Goal: Task Accomplishment & Management: Complete application form

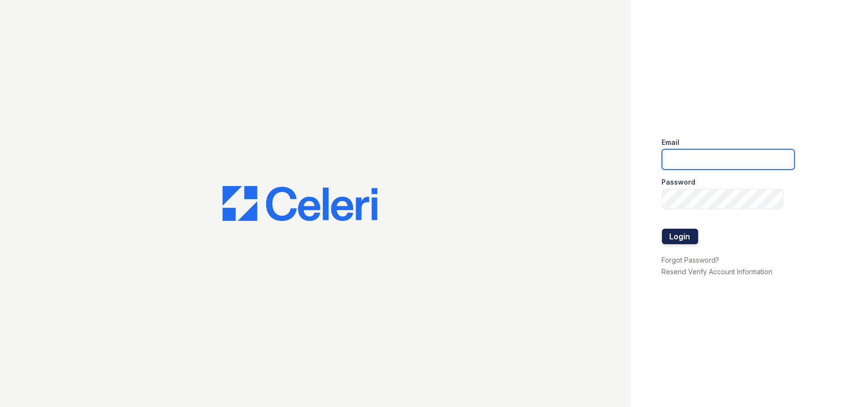
type input "[EMAIL_ADDRESS][DOMAIN_NAME]"
click at [677, 234] on button "Login" at bounding box center [680, 236] width 36 height 15
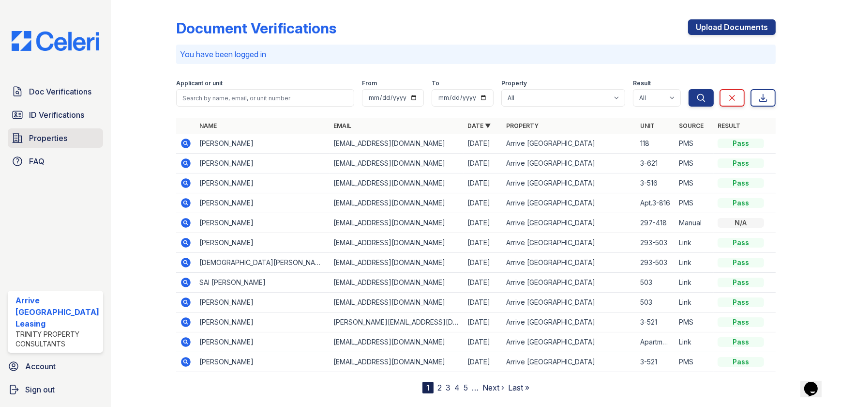
click at [79, 132] on link "Properties" at bounding box center [55, 137] width 95 height 19
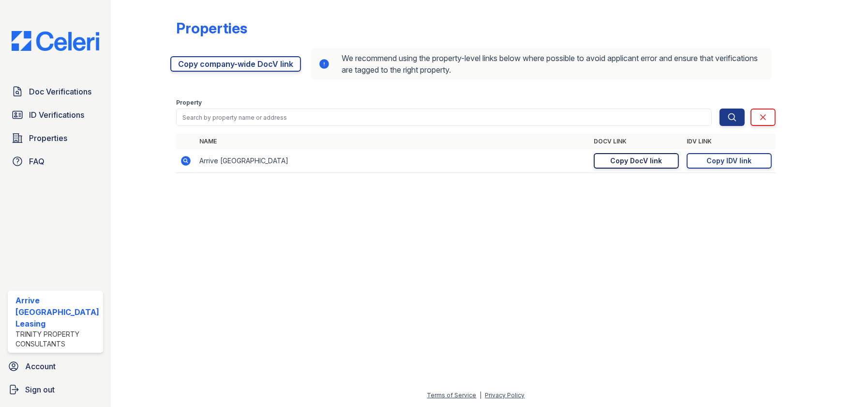
click at [645, 155] on link "Copy DocV link Copy link" at bounding box center [636, 160] width 85 height 15
click at [741, 158] on div "Copy IDV link" at bounding box center [729, 161] width 45 height 10
click at [43, 94] on span "Doc Verifications" at bounding box center [60, 92] width 62 height 12
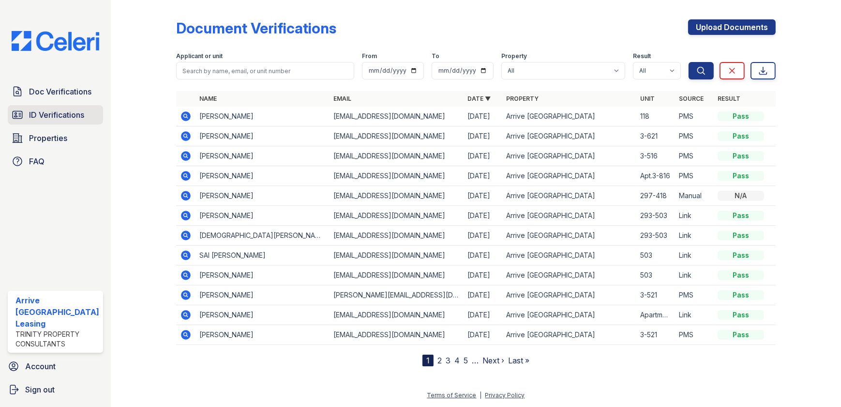
click at [60, 121] on link "ID Verifications" at bounding box center [55, 114] width 95 height 19
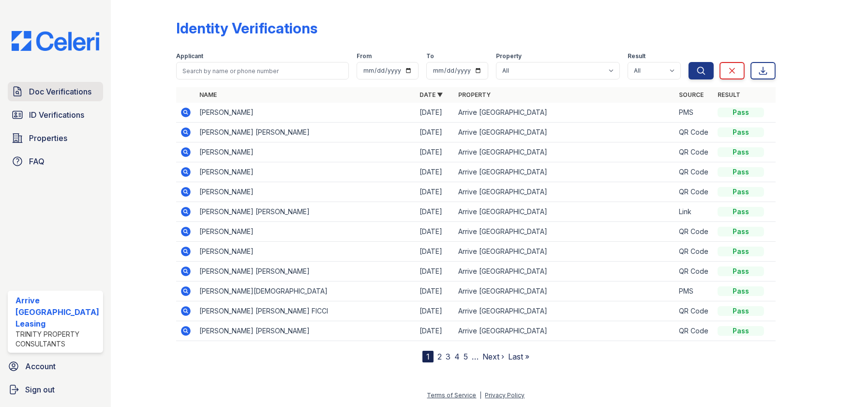
click at [71, 91] on span "Doc Verifications" at bounding box center [60, 92] width 62 height 12
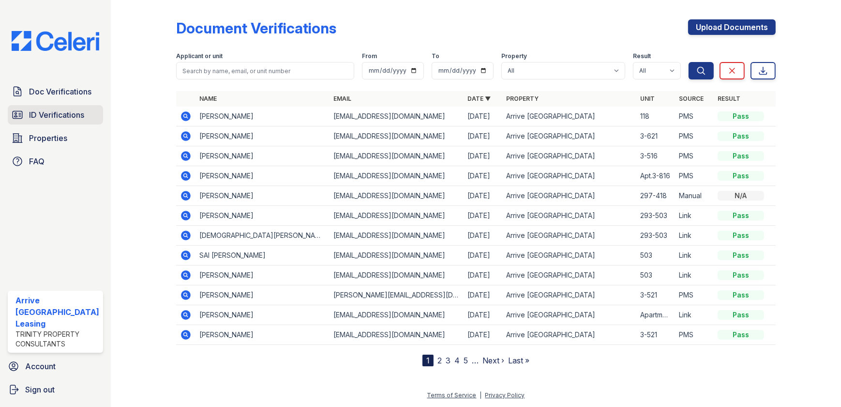
click at [50, 115] on span "ID Verifications" at bounding box center [56, 115] width 55 height 12
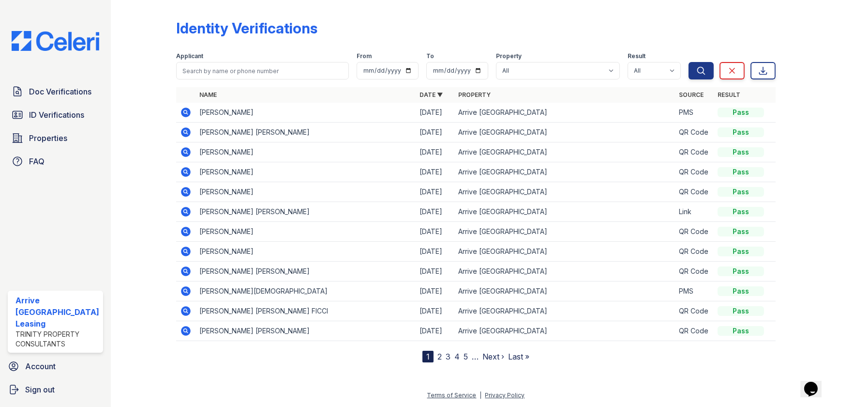
click at [184, 115] on icon at bounding box center [186, 112] width 10 height 10
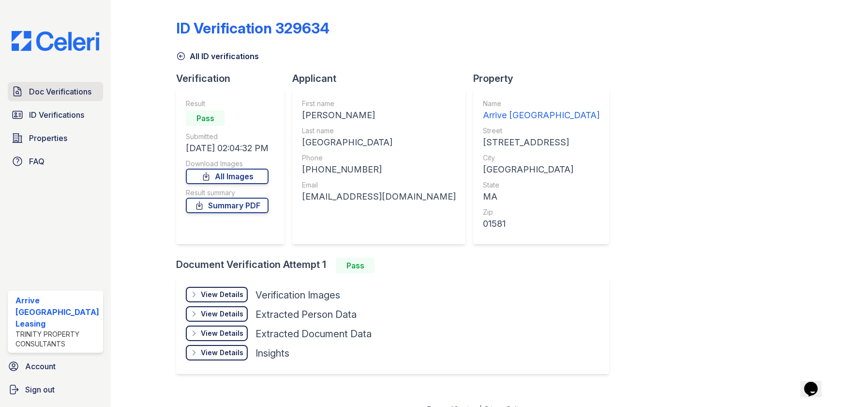
click at [77, 87] on span "Doc Verifications" at bounding box center [60, 92] width 62 height 12
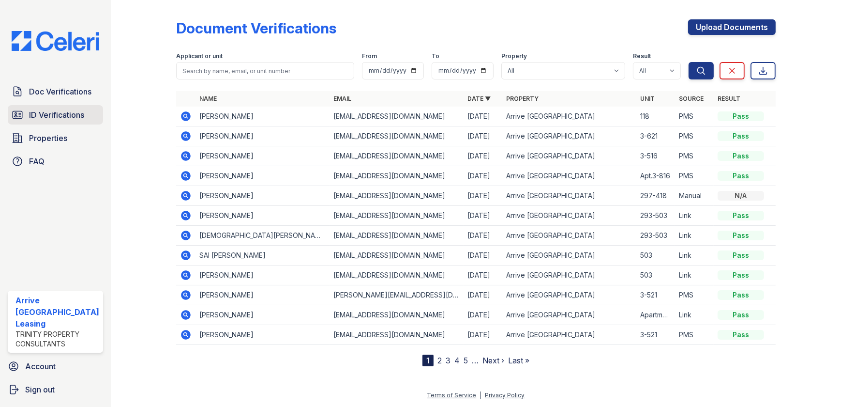
click at [53, 117] on span "ID Verifications" at bounding box center [56, 115] width 55 height 12
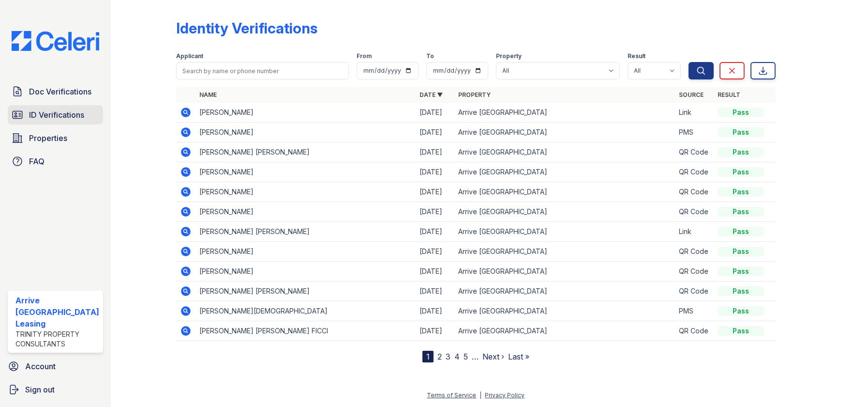
click at [66, 118] on span "ID Verifications" at bounding box center [56, 115] width 55 height 12
click at [54, 97] on link "Doc Verifications" at bounding box center [55, 91] width 95 height 19
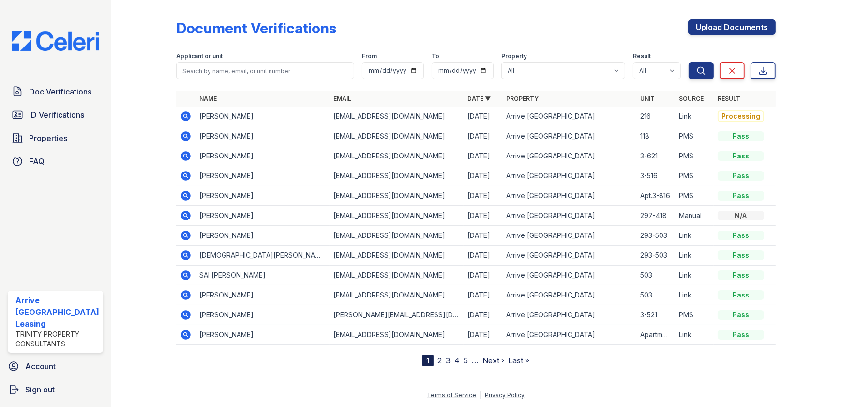
click at [187, 119] on icon at bounding box center [186, 116] width 10 height 10
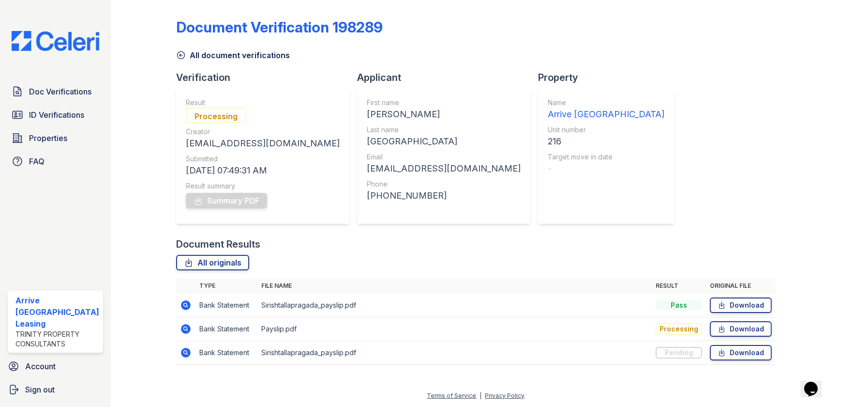
click at [182, 354] on icon at bounding box center [186, 353] width 10 height 10
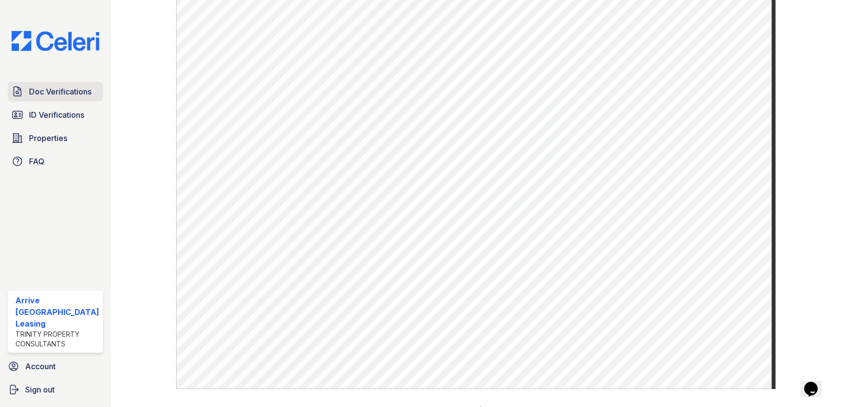
click at [82, 88] on span "Doc Verifications" at bounding box center [60, 92] width 62 height 12
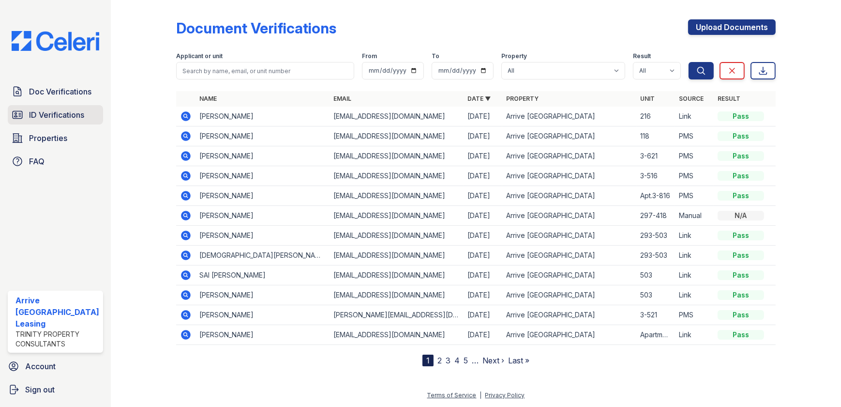
click at [90, 115] on link "ID Verifications" at bounding box center [55, 114] width 95 height 19
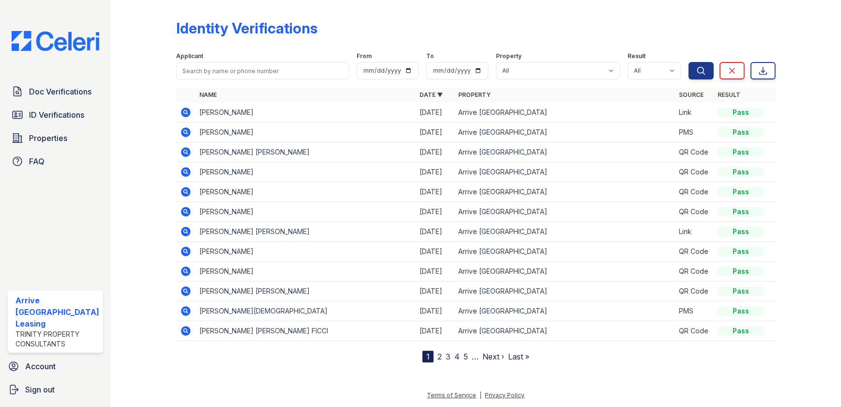
click at [79, 102] on div "Doc Verifications ID Verifications Properties FAQ" at bounding box center [55, 126] width 103 height 89
click at [76, 95] on span "Doc Verifications" at bounding box center [60, 92] width 62 height 12
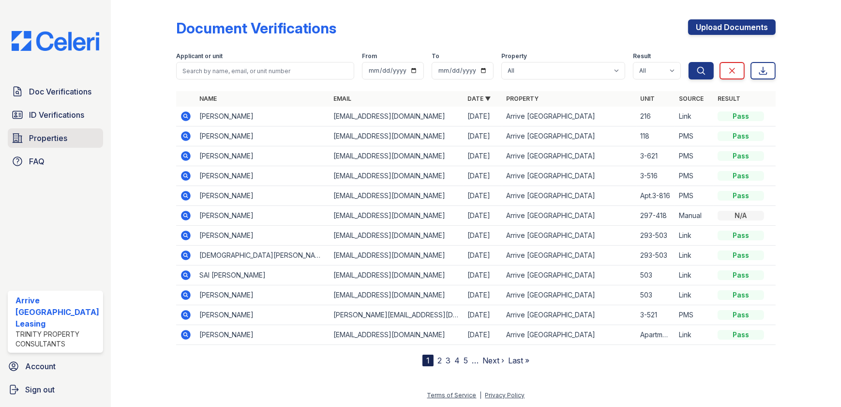
click at [60, 143] on span "Properties" at bounding box center [48, 138] width 38 height 12
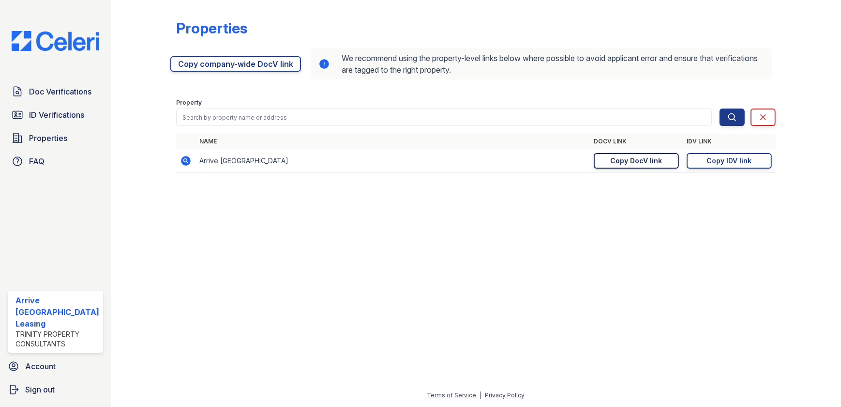
click at [633, 160] on div "Copy DocV link" at bounding box center [637, 161] width 52 height 10
click at [72, 115] on span "ID Verifications" at bounding box center [56, 115] width 55 height 12
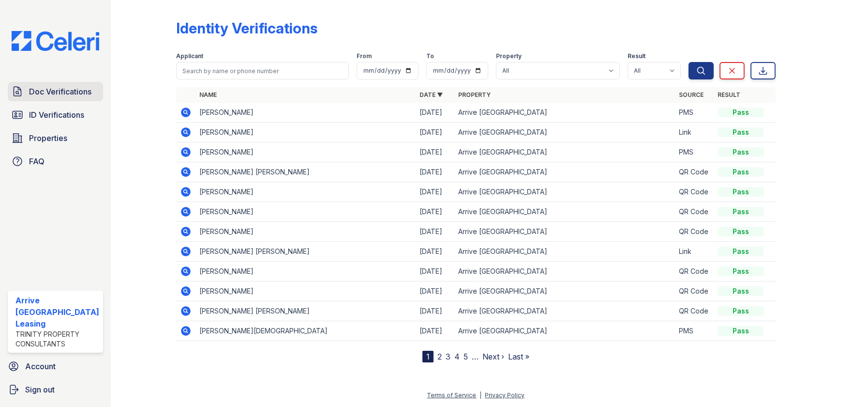
click at [77, 99] on link "Doc Verifications" at bounding box center [55, 91] width 95 height 19
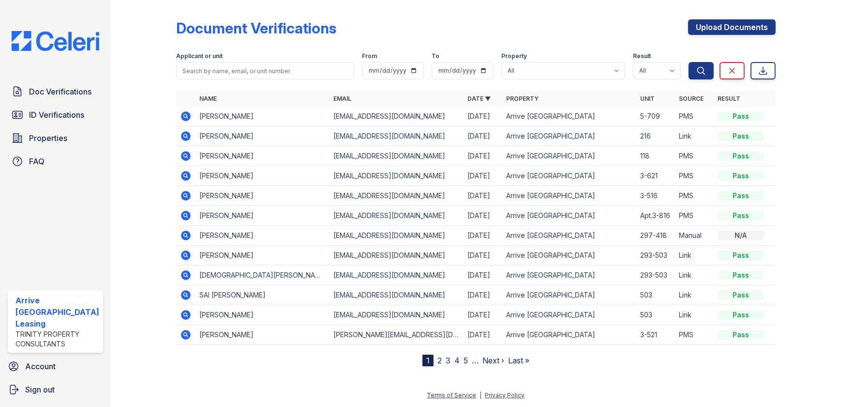
click at [189, 118] on icon at bounding box center [186, 116] width 12 height 12
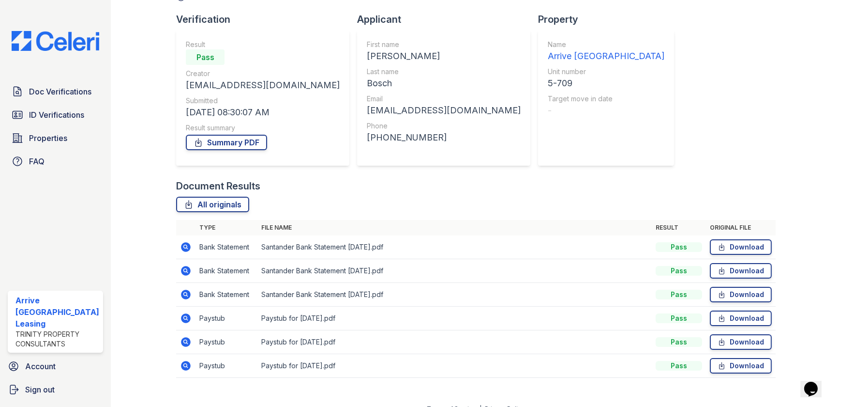
scroll to position [72, 0]
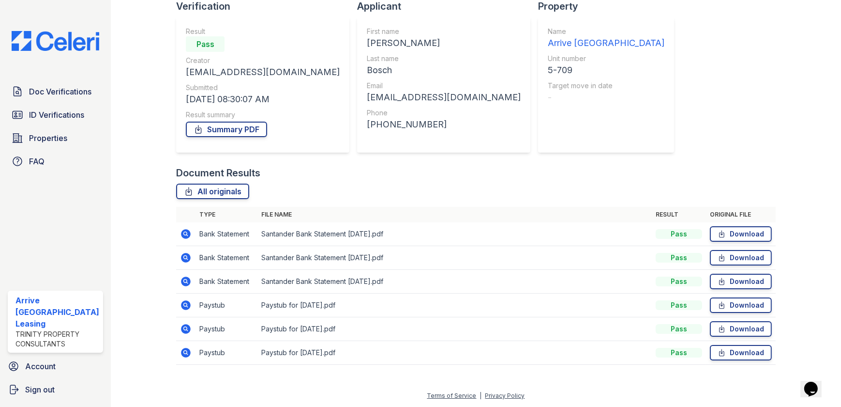
click at [188, 301] on icon at bounding box center [186, 305] width 12 height 12
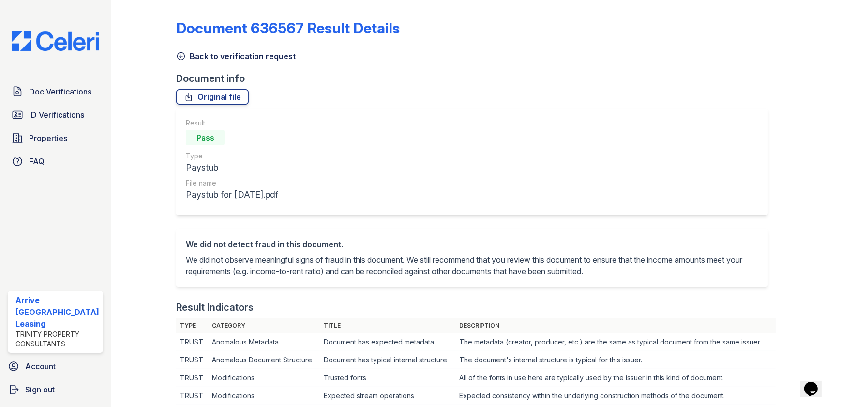
click at [179, 52] on icon at bounding box center [181, 56] width 10 height 10
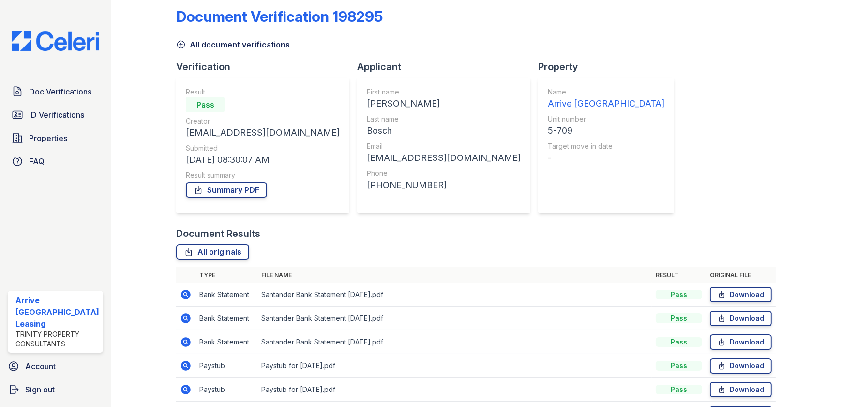
scroll to position [72, 0]
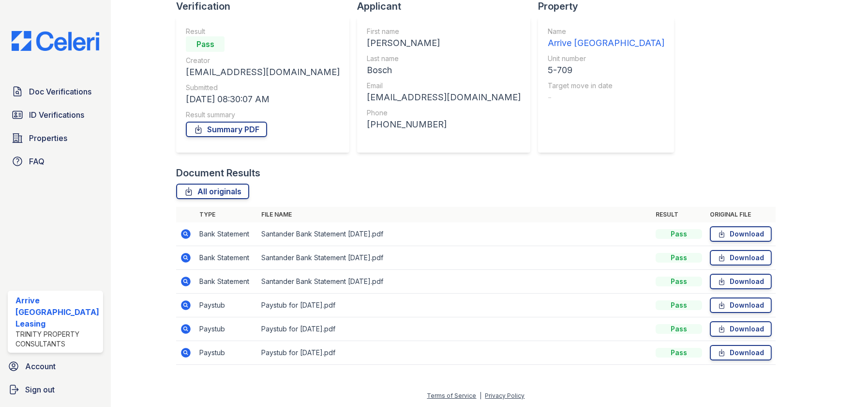
click at [185, 353] on icon at bounding box center [186, 353] width 10 height 10
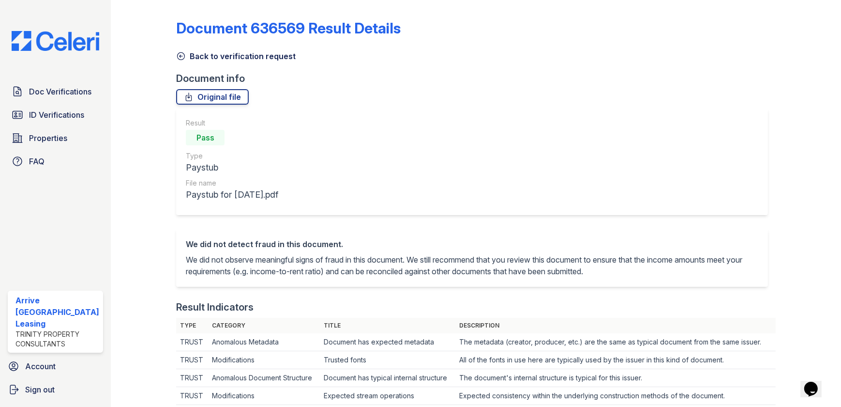
click at [176, 48] on div "Back to verification request" at bounding box center [476, 53] width 600 height 17
click at [178, 58] on icon at bounding box center [181, 56] width 10 height 10
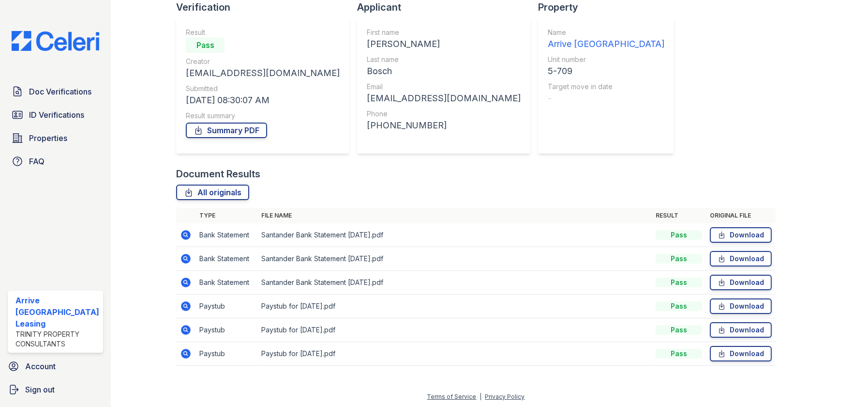
scroll to position [72, 0]
click at [184, 280] on icon at bounding box center [186, 281] width 12 height 12
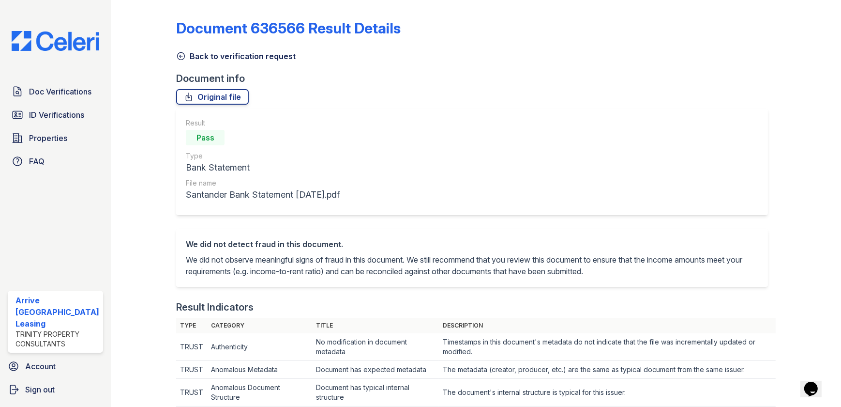
click at [181, 59] on icon at bounding box center [181, 56] width 7 height 7
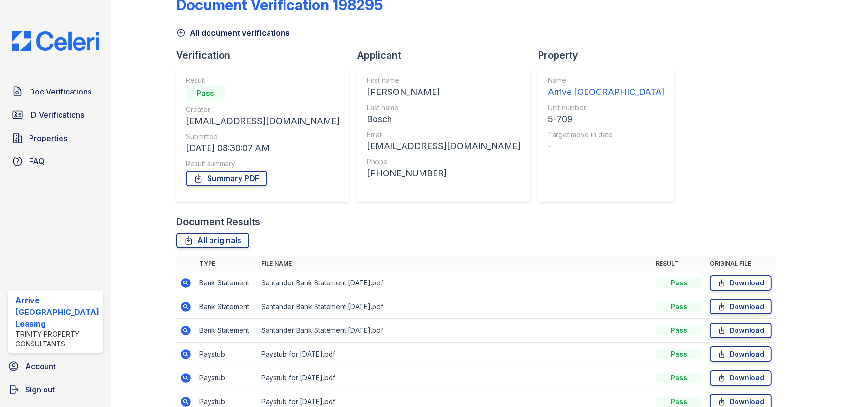
scroll to position [72, 0]
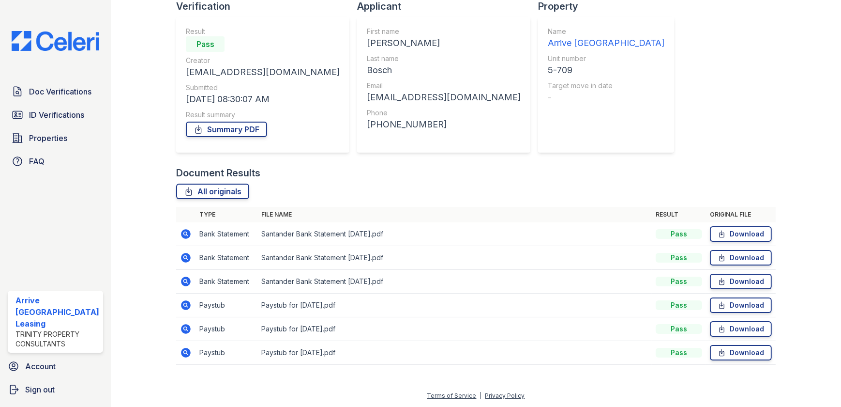
click at [186, 275] on icon at bounding box center [186, 281] width 12 height 12
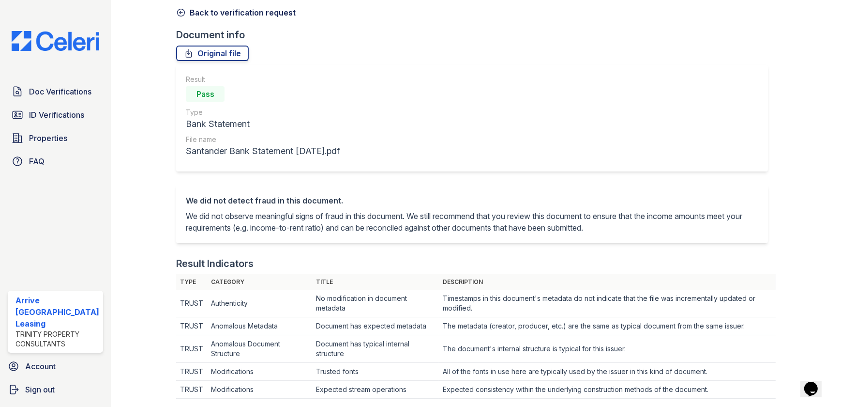
click at [179, 10] on icon at bounding box center [181, 13] width 10 height 10
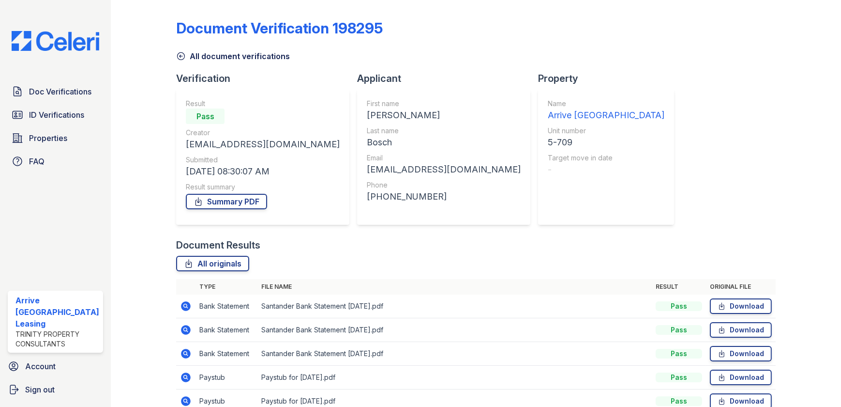
click at [186, 329] on icon at bounding box center [186, 330] width 10 height 10
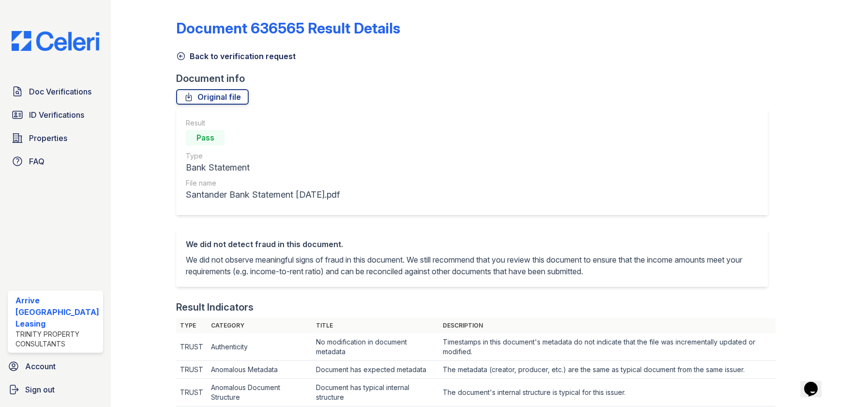
click at [179, 57] on icon at bounding box center [181, 56] width 10 height 10
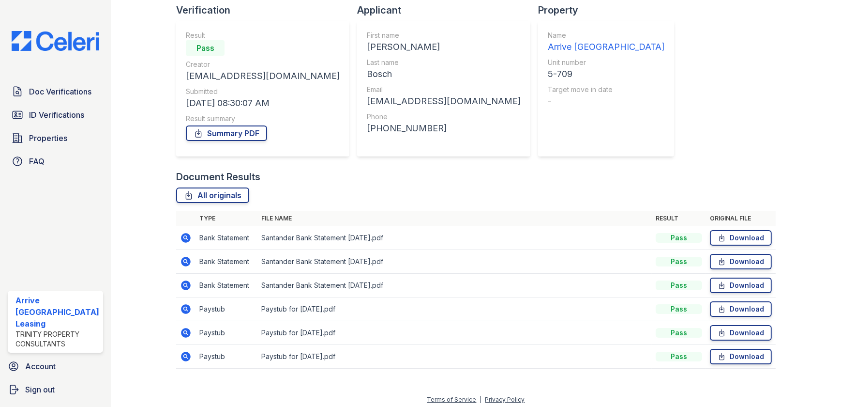
scroll to position [72, 0]
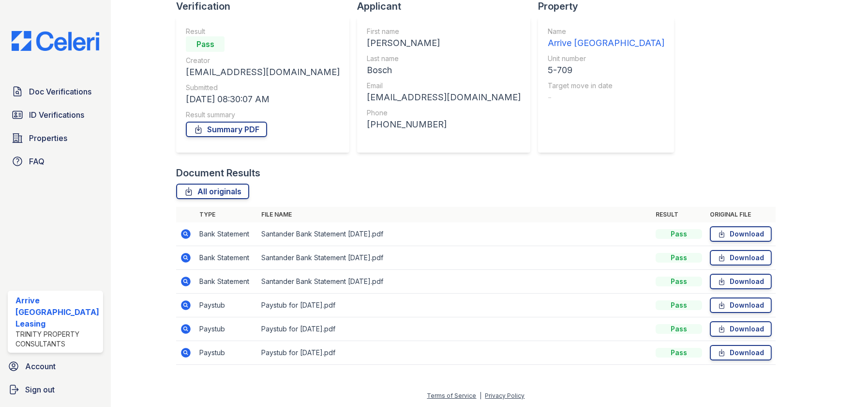
click at [181, 350] on icon at bounding box center [186, 353] width 10 height 10
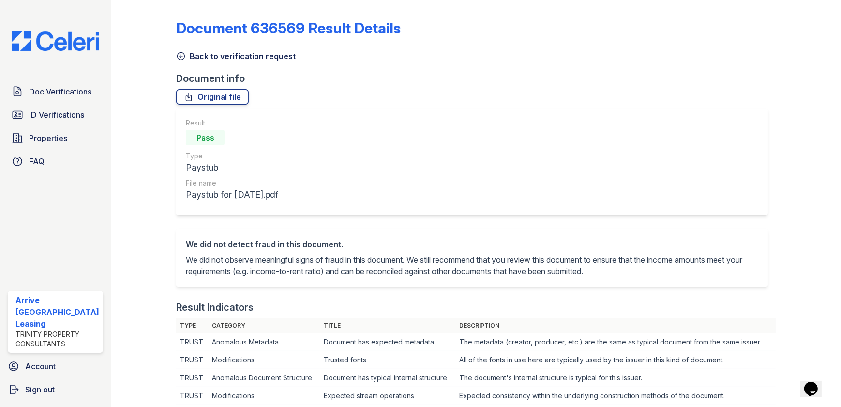
click at [182, 55] on icon at bounding box center [181, 56] width 7 height 7
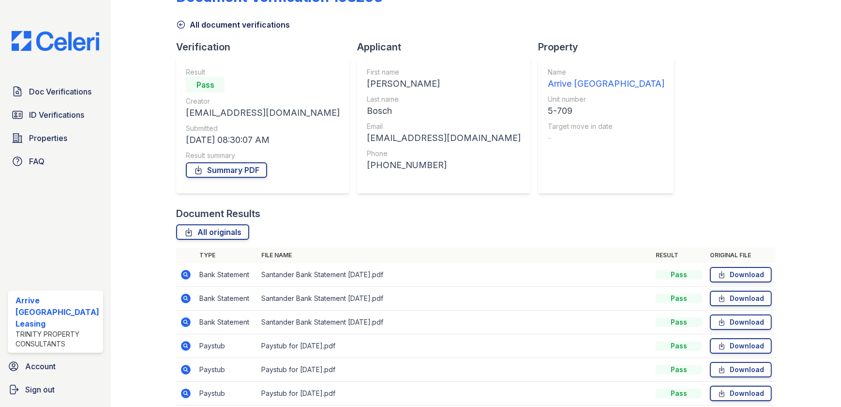
scroll to position [72, 0]
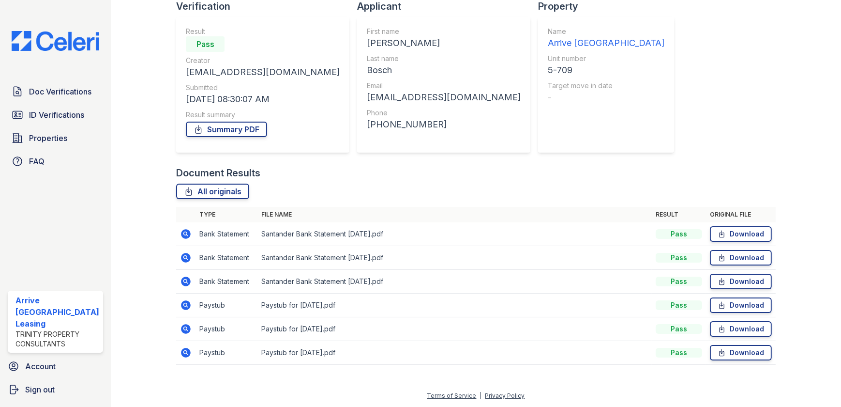
click at [184, 353] on icon at bounding box center [186, 353] width 12 height 12
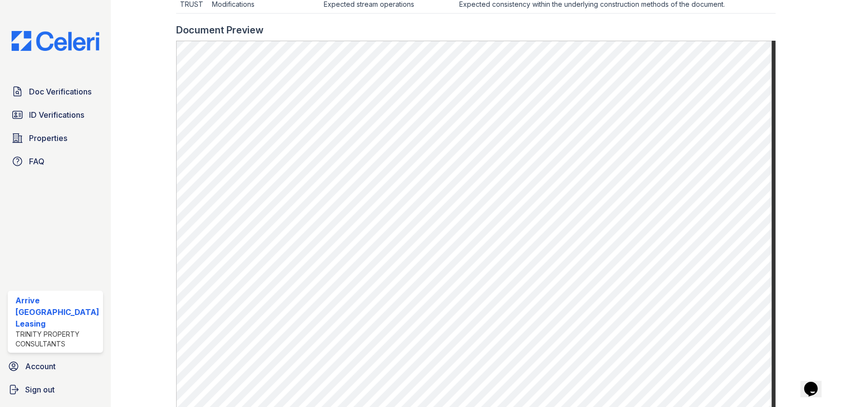
scroll to position [440, 0]
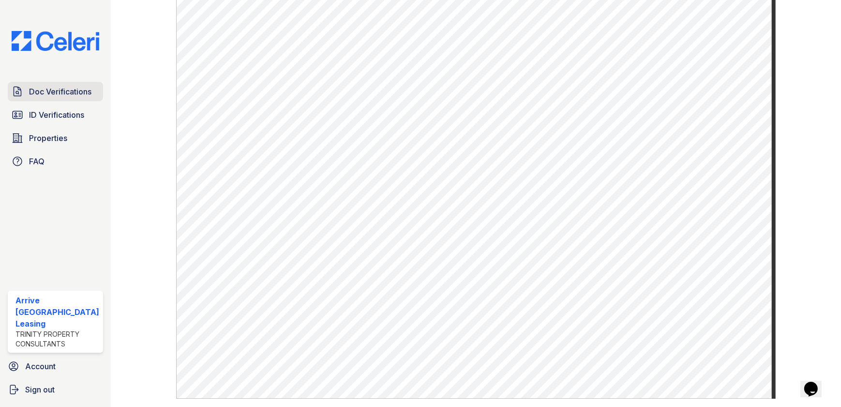
click at [66, 87] on span "Doc Verifications" at bounding box center [60, 92] width 62 height 12
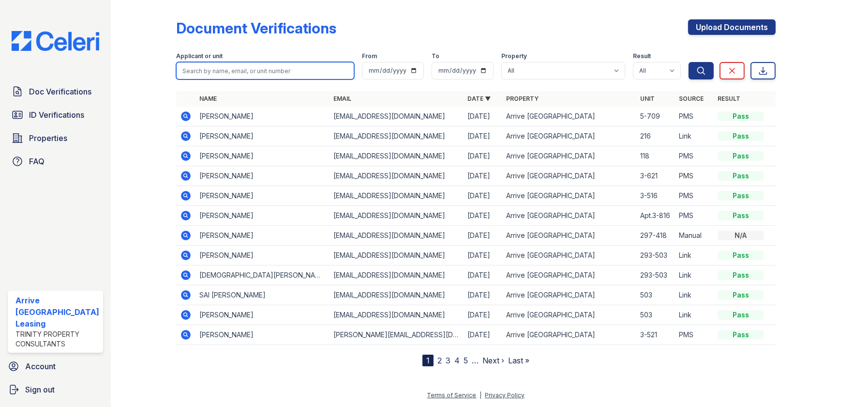
click at [219, 73] on input "search" at bounding box center [265, 70] width 178 height 17
click at [305, 67] on input "search" at bounding box center [265, 70] width 178 height 17
click at [746, 10] on div "Document Verifications Upload Documents Filter Applicant or unit From To Proper…" at bounding box center [476, 185] width 600 height 362
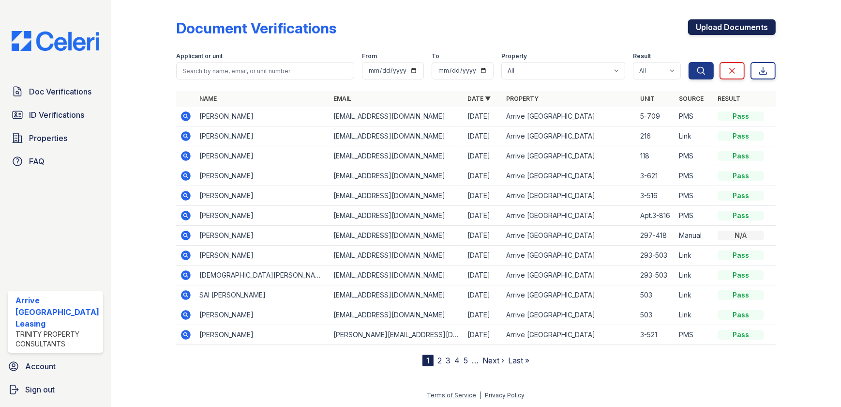
click at [744, 23] on link "Upload Documents" at bounding box center [732, 26] width 88 height 15
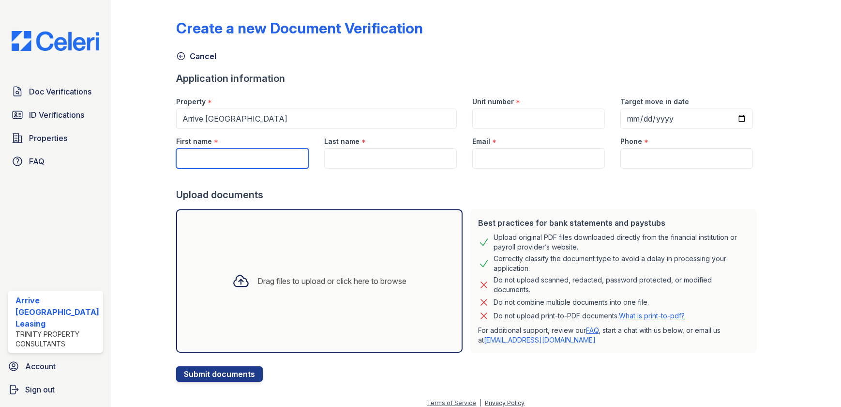
click at [232, 151] on input "First name" at bounding box center [242, 158] width 133 height 20
type input "Louraine"
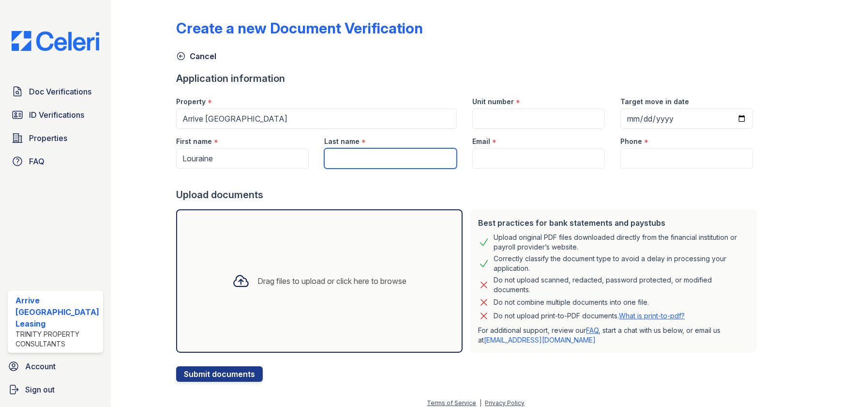
click at [356, 154] on input "Last name" at bounding box center [390, 158] width 133 height 20
click at [366, 162] on input "Last name" at bounding box center [390, 158] width 133 height 20
type input "Onorato"
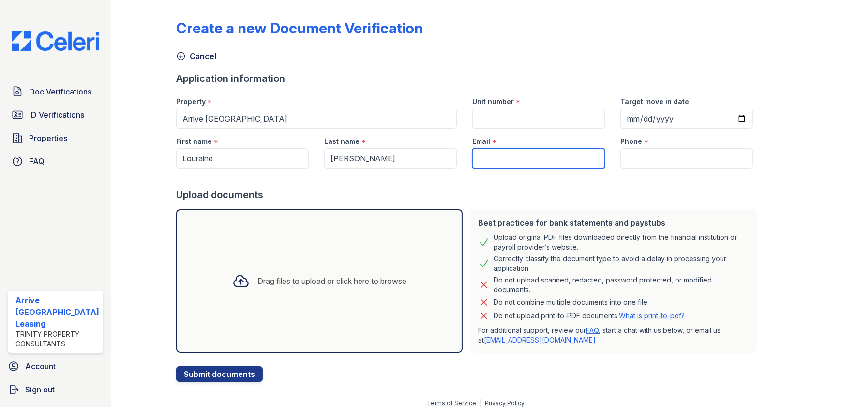
click at [528, 152] on input "Email" at bounding box center [539, 158] width 133 height 20
paste input "bofamily2017@gmail.com"
type input "bofamily2017@gmail.com"
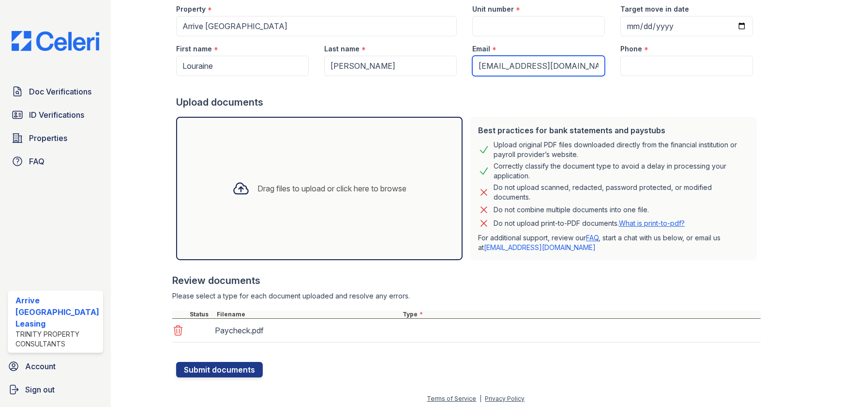
scroll to position [95, 0]
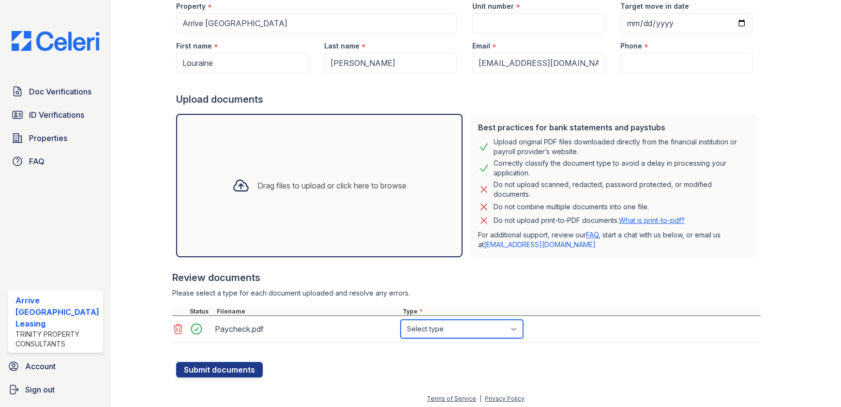
drag, startPoint x: 423, startPoint y: 335, endPoint x: 423, endPoint y: 329, distance: 5.8
click at [423, 335] on select "Select type Paystub Bank Statement Offer Letter Tax Documents Benefit Award Let…" at bounding box center [462, 329] width 122 height 18
select select "bank_statement"
click at [401, 320] on select "Select type Paystub Bank Statement Offer Letter Tax Documents Benefit Award Let…" at bounding box center [462, 329] width 122 height 18
click at [210, 368] on button "Submit documents" at bounding box center [219, 369] width 87 height 15
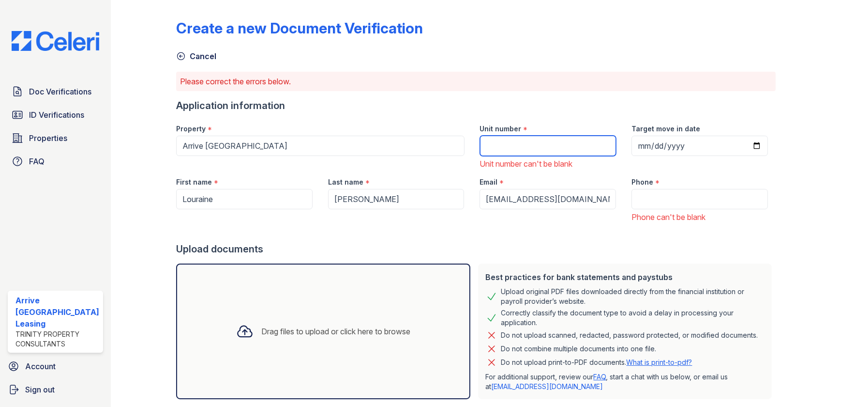
click at [531, 149] on input "Unit number" at bounding box center [548, 146] width 137 height 20
click at [541, 139] on input "Unit number" at bounding box center [548, 146] width 137 height 20
paste input "293 - 121"
type input "293 - 121"
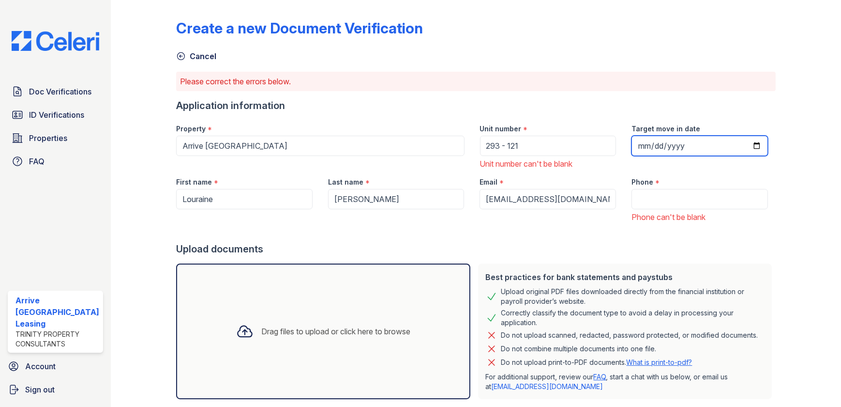
click at [712, 142] on input "Target move in date" at bounding box center [700, 146] width 137 height 20
click at [680, 154] on input "Target move in date" at bounding box center [700, 146] width 137 height 20
click at [683, 148] on input "Target move in date" at bounding box center [700, 146] width 137 height 20
drag, startPoint x: 683, startPoint y: 148, endPoint x: 643, endPoint y: 144, distance: 39.9
click at [646, 140] on input "Target move in date" at bounding box center [700, 146] width 137 height 20
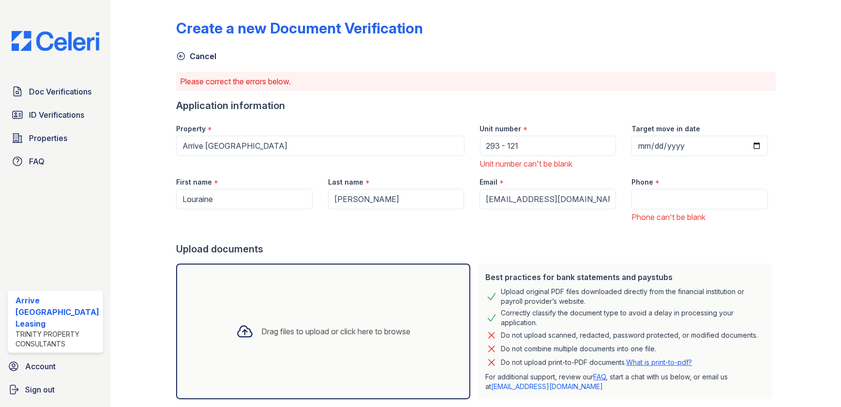
drag, startPoint x: 646, startPoint y: 140, endPoint x: 687, endPoint y: 131, distance: 41.2
click at [687, 131] on label "Target move in date" at bounding box center [666, 129] width 69 height 10
click at [687, 136] on input "Target move in date" at bounding box center [700, 146] width 137 height 20
click at [635, 148] on input "Target move in date" at bounding box center [700, 146] width 137 height 20
type input "2025-10-15"
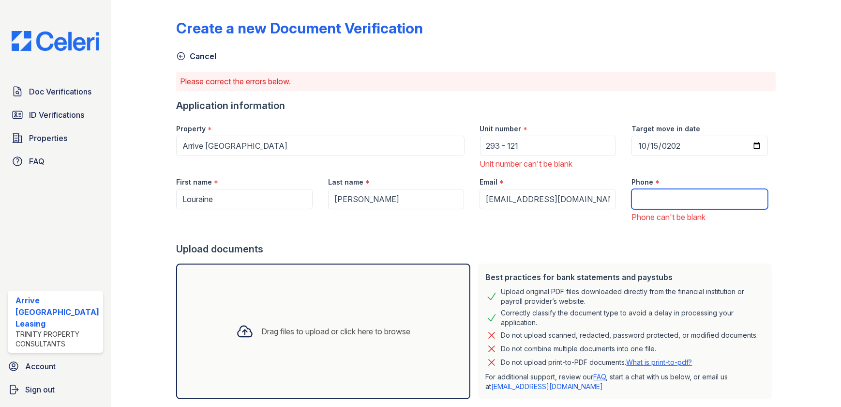
click at [670, 192] on input "Phone" at bounding box center [700, 199] width 137 height 20
click at [663, 195] on input "Phone" at bounding box center [700, 199] width 137 height 20
paste input "(774) 498-0112"
type input "(774) 498-0112"
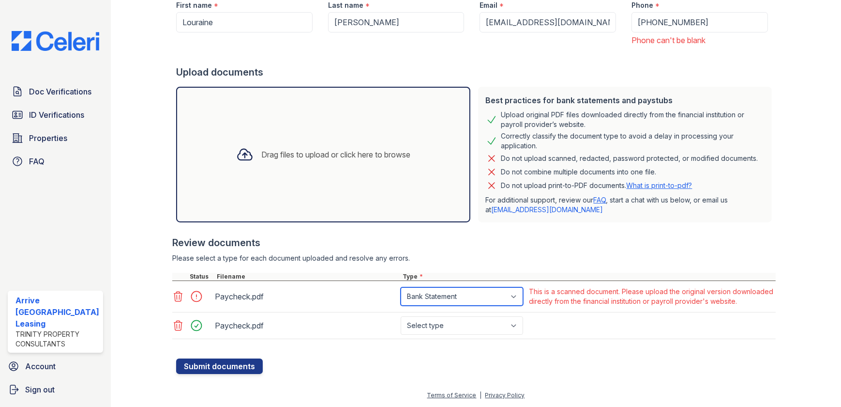
click at [457, 298] on select "Paystub Bank Statement Offer Letter Tax Documents Benefit Award Letter Investme…" at bounding box center [462, 296] width 122 height 18
select select "other"
click at [401, 287] on select "Paystub Bank Statement Offer Letter Tax Documents Benefit Award Letter Investme…" at bounding box center [462, 296] width 122 height 18
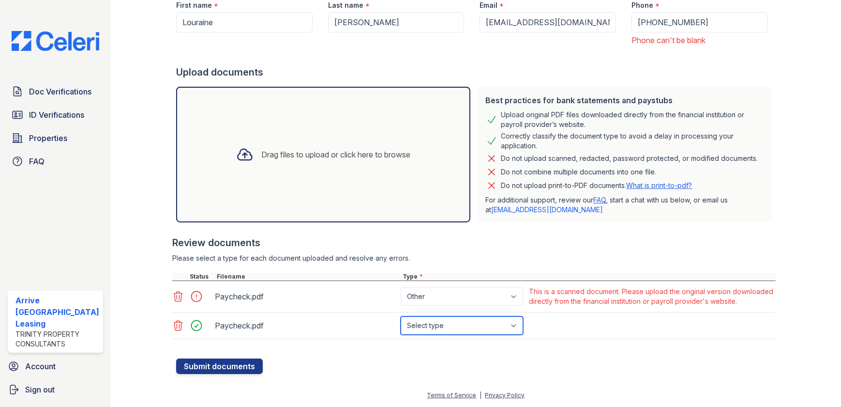
click at [457, 331] on select "Select type Paystub Bank Statement Offer Letter Tax Documents Benefit Award Let…" at bounding box center [462, 325] width 122 height 18
select select "other"
click at [401, 319] on select "Select type Paystub Bank Statement Offer Letter Tax Documents Benefit Award Let…" at bounding box center [462, 325] width 122 height 18
click at [194, 363] on button "Submit documents" at bounding box center [219, 365] width 87 height 15
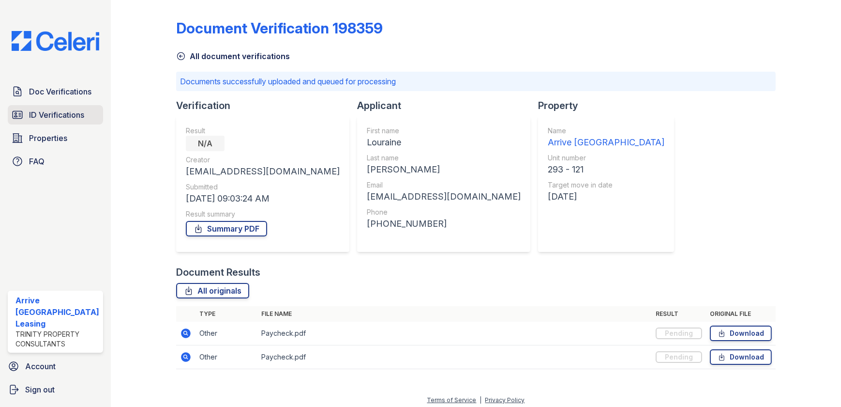
click at [55, 114] on span "ID Verifications" at bounding box center [56, 115] width 55 height 12
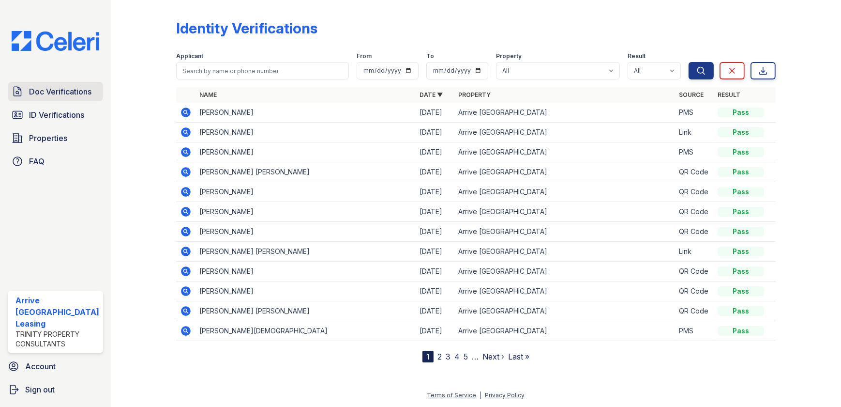
click at [55, 86] on span "Doc Verifications" at bounding box center [60, 92] width 62 height 12
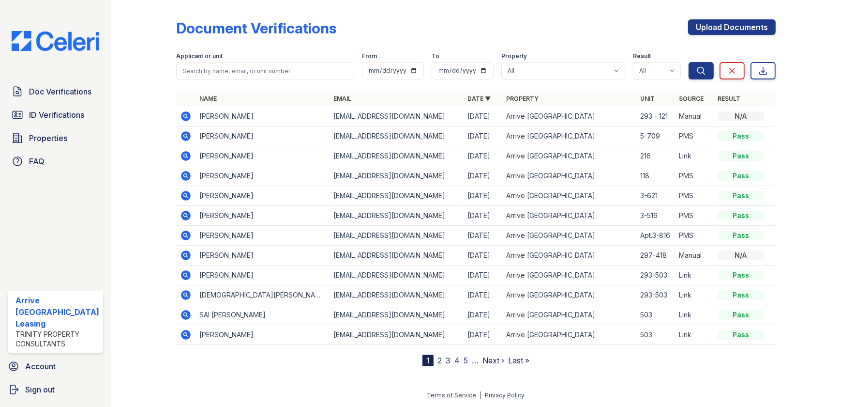
click at [182, 118] on icon at bounding box center [186, 116] width 10 height 10
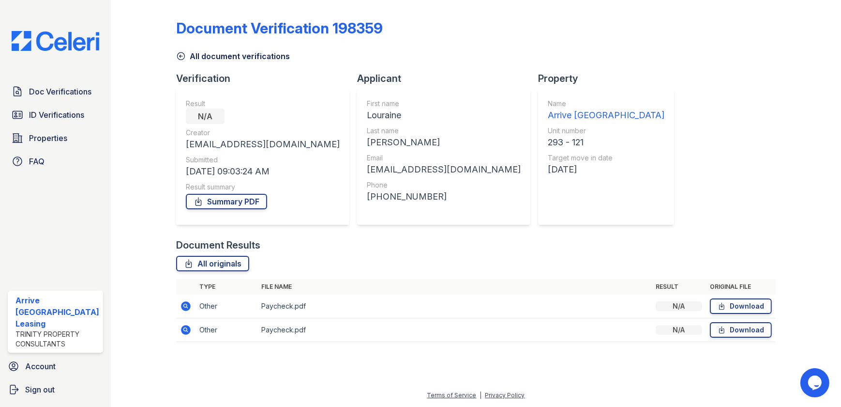
click at [184, 308] on icon at bounding box center [186, 306] width 10 height 10
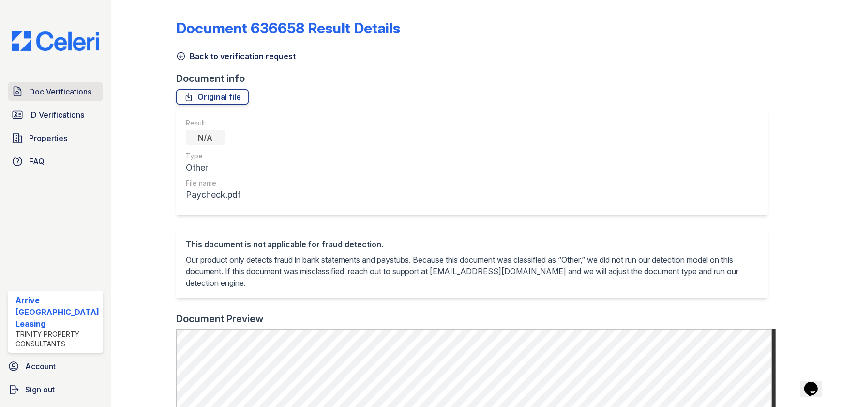
click at [46, 80] on div "Doc Verifications ID Verifications Properties FAQ Arrive [GEOGRAPHIC_DATA] Leas…" at bounding box center [55, 203] width 111 height 407
click at [48, 87] on span "Doc Verifications" at bounding box center [60, 92] width 62 height 12
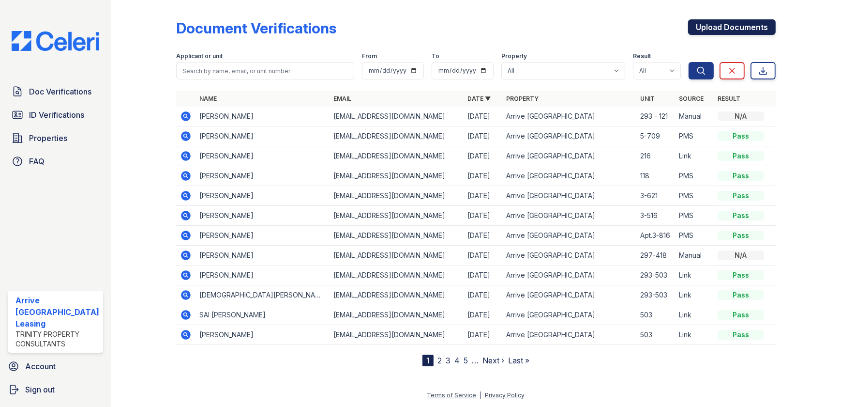
click at [719, 25] on link "Upload Documents" at bounding box center [732, 26] width 88 height 15
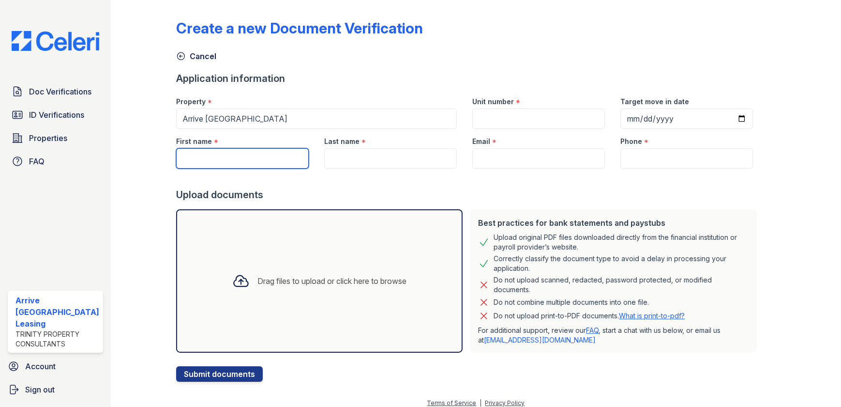
click at [259, 152] on input "First name" at bounding box center [242, 158] width 133 height 20
type input "Louraine"
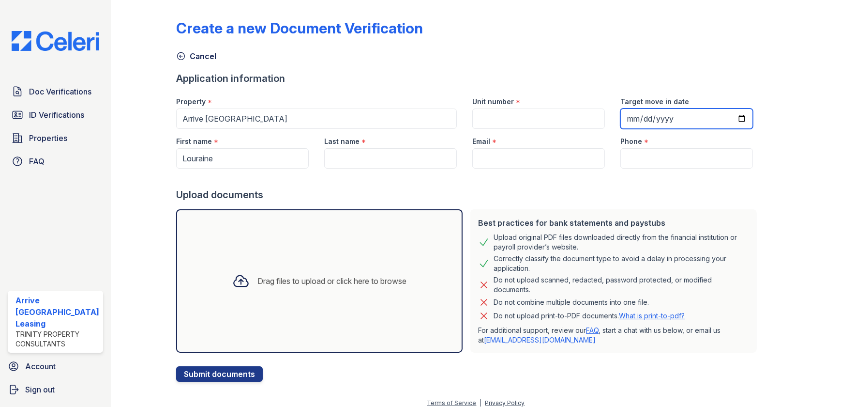
type input "[PERSON_NAME]"
type input "[EMAIL_ADDRESS][DOMAIN_NAME]"
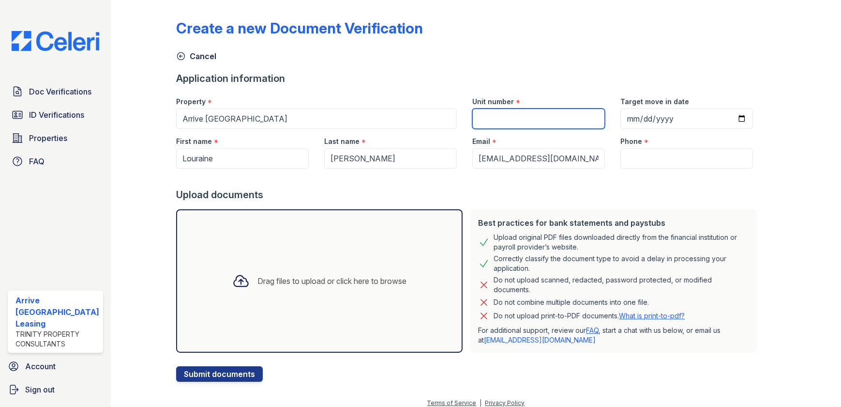
click at [528, 124] on input "Unit number" at bounding box center [539, 118] width 133 height 20
click at [519, 115] on input "Unit number" at bounding box center [539, 118] width 133 height 20
type input "293-121"
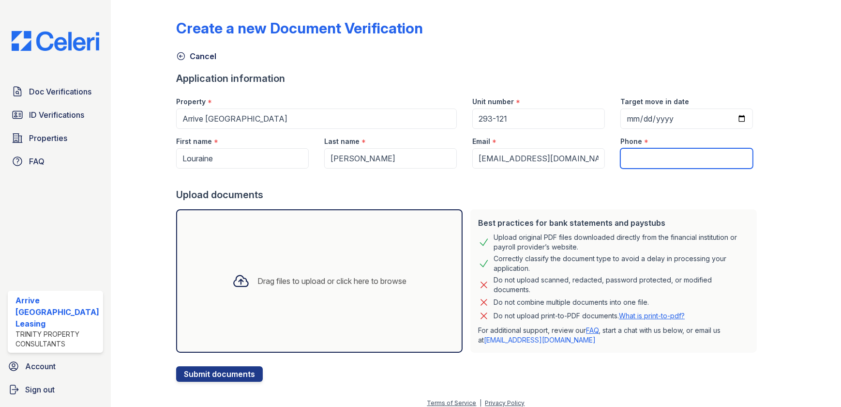
click at [663, 154] on input "Phone" at bounding box center [687, 158] width 133 height 20
click at [666, 154] on input "Phone" at bounding box center [687, 158] width 133 height 20
paste input "774) 498-0112"
click at [630, 157] on input "774) 498-0112" at bounding box center [687, 158] width 133 height 20
type input "[PHONE_NUMBER]"
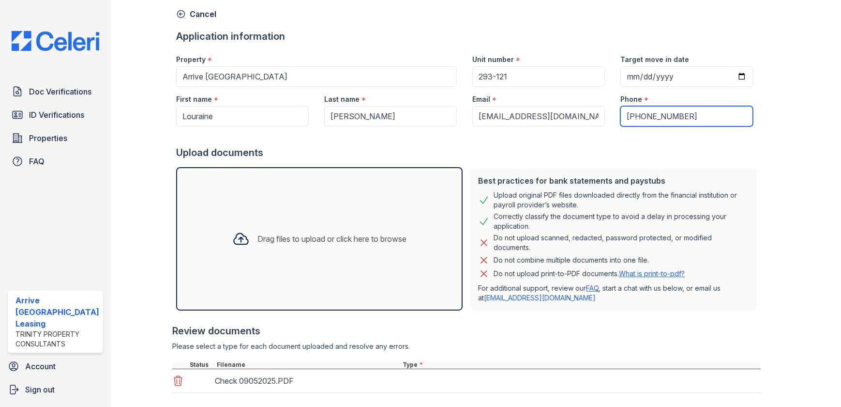
scroll to position [95, 0]
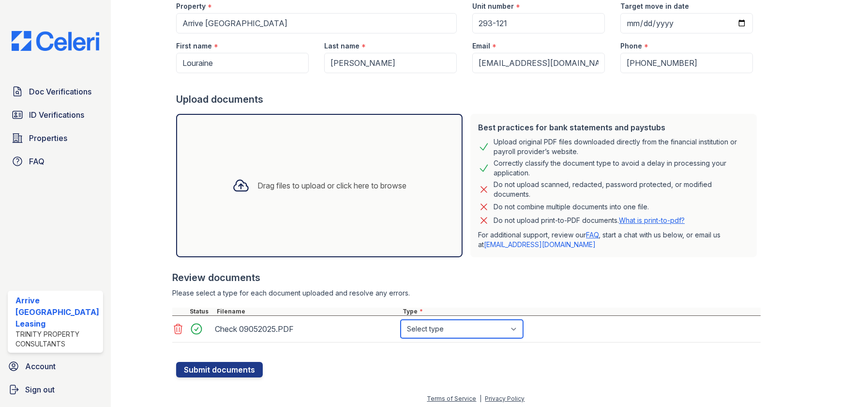
click at [443, 320] on select "Select type Paystub Bank Statement Offer Letter Tax Documents Benefit Award Let…" at bounding box center [462, 329] width 122 height 18
select select "bank_statement"
click at [401, 320] on select "Select type Paystub Bank Statement Offer Letter Tax Documents Benefit Award Let…" at bounding box center [462, 329] width 122 height 18
click at [213, 372] on button "Submit documents" at bounding box center [219, 369] width 87 height 15
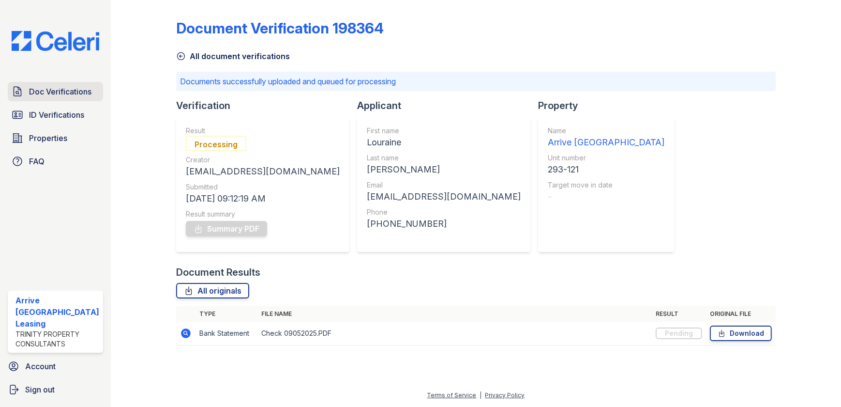
click at [30, 87] on span "Doc Verifications" at bounding box center [60, 92] width 62 height 12
